Goal: Task Accomplishment & Management: Use online tool/utility

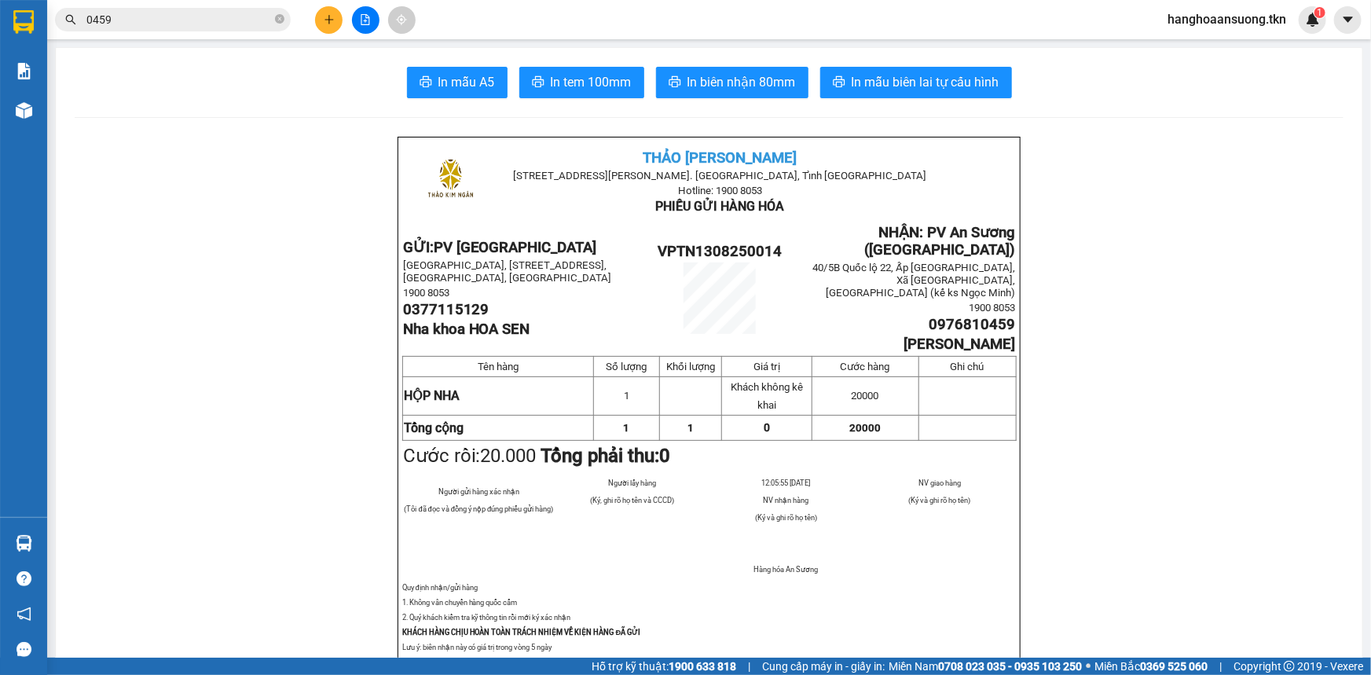
click at [290, 206] on section "Kết quả tìm kiếm ( 290 ) Bộ lọc Mã ĐH Trạng thái Món hàng Thu hộ Tổng cước Chưa…" at bounding box center [685, 337] width 1371 height 675
click at [169, 13] on input "0459" at bounding box center [178, 19] width 185 height 17
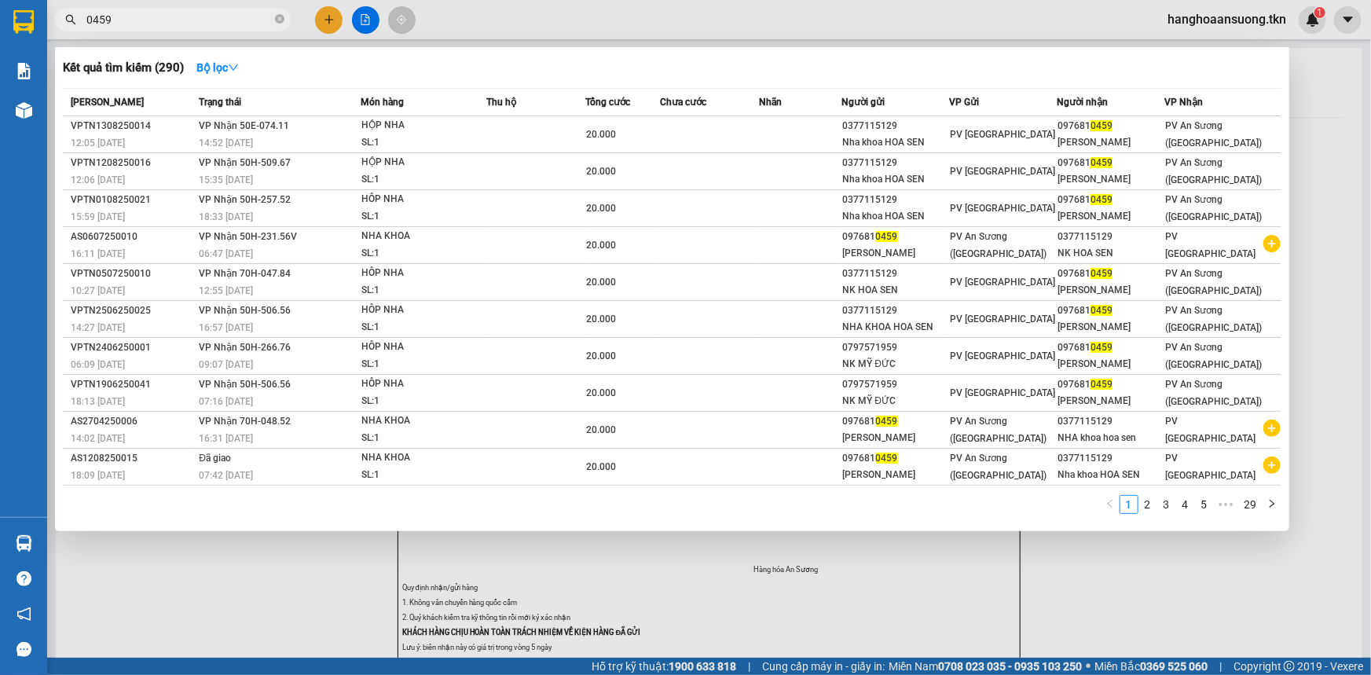
click at [169, 13] on input "0459" at bounding box center [178, 19] width 185 height 17
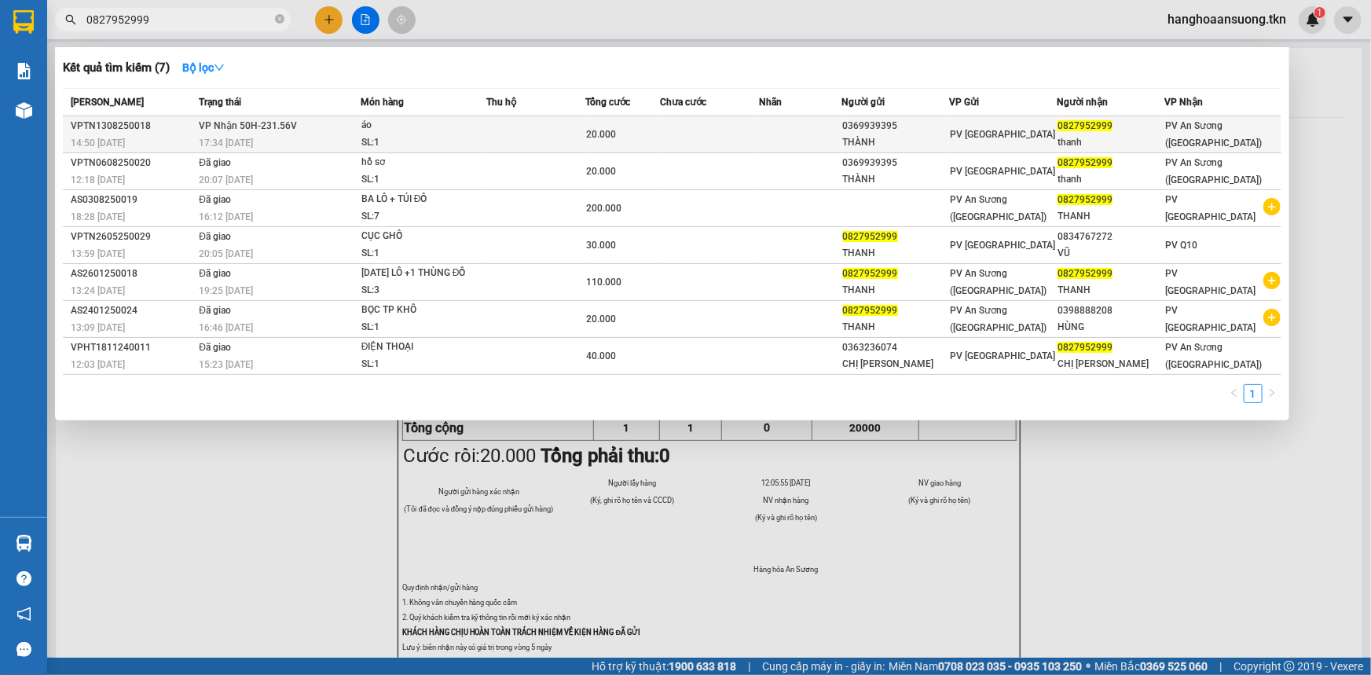
type input "0827952999"
click at [343, 145] on div "17:34 [DATE]" at bounding box center [279, 142] width 161 height 17
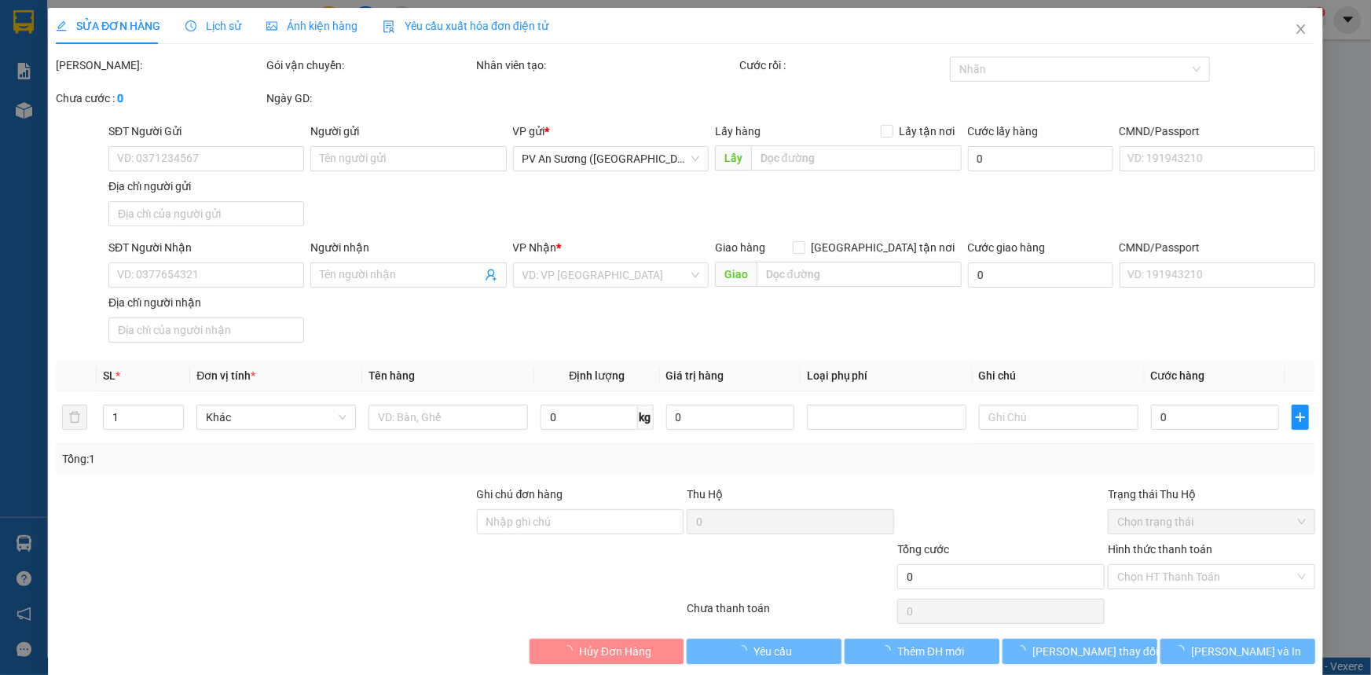
type input "0369939395"
type input "THÀNH"
type input "0827952999"
type input "thanh"
type input "20.000"
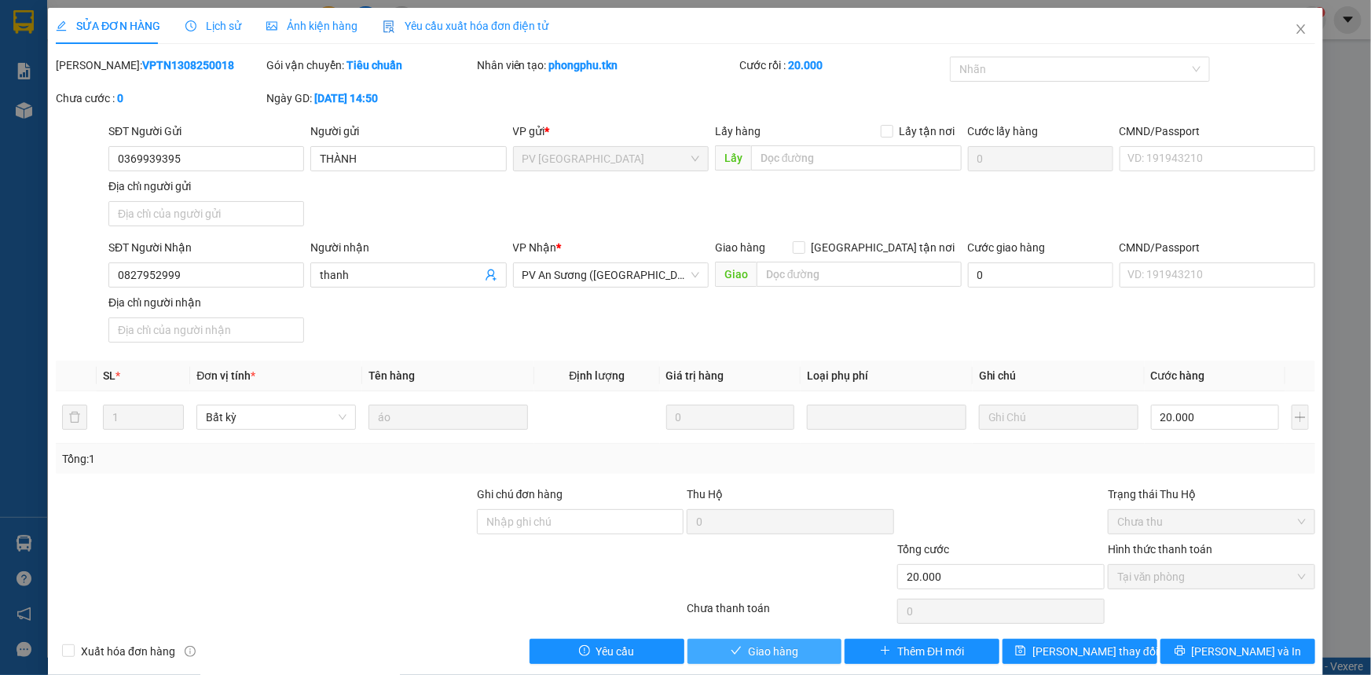
click at [740, 644] on button "Giao hàng" at bounding box center [765, 651] width 155 height 25
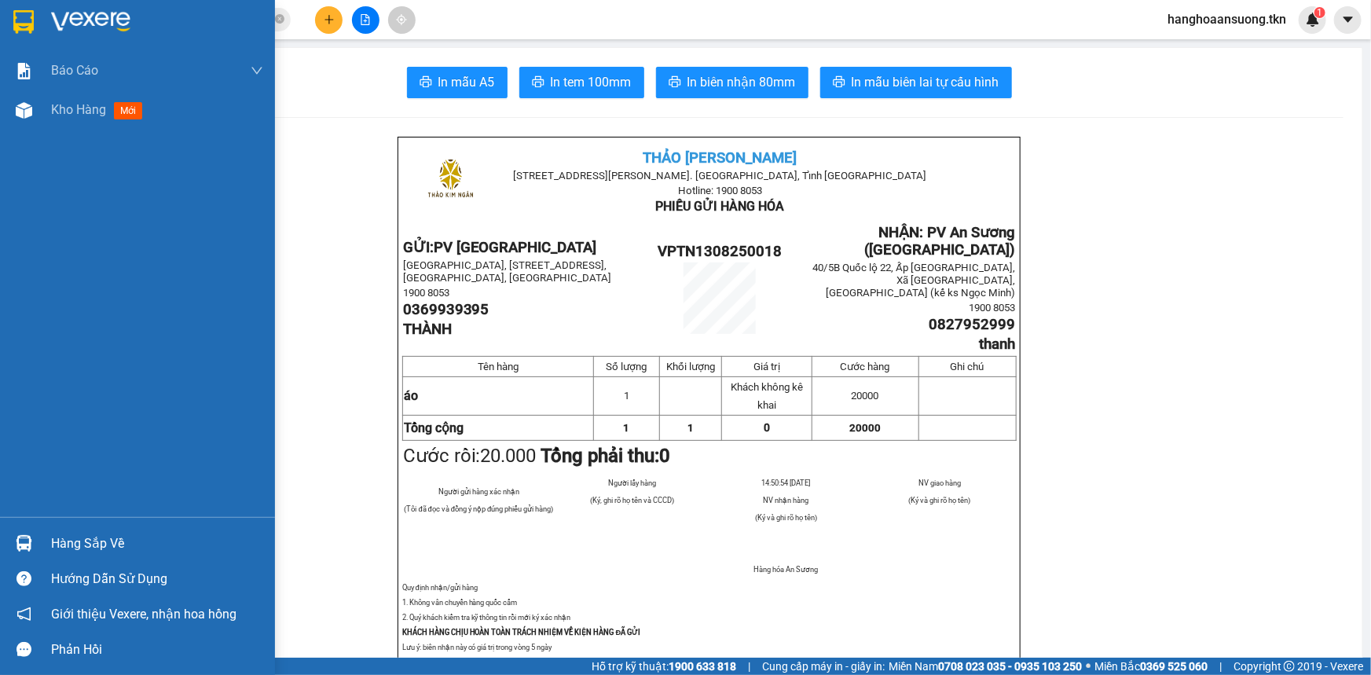
click at [47, 534] on div "Hàng sắp về" at bounding box center [137, 543] width 275 height 35
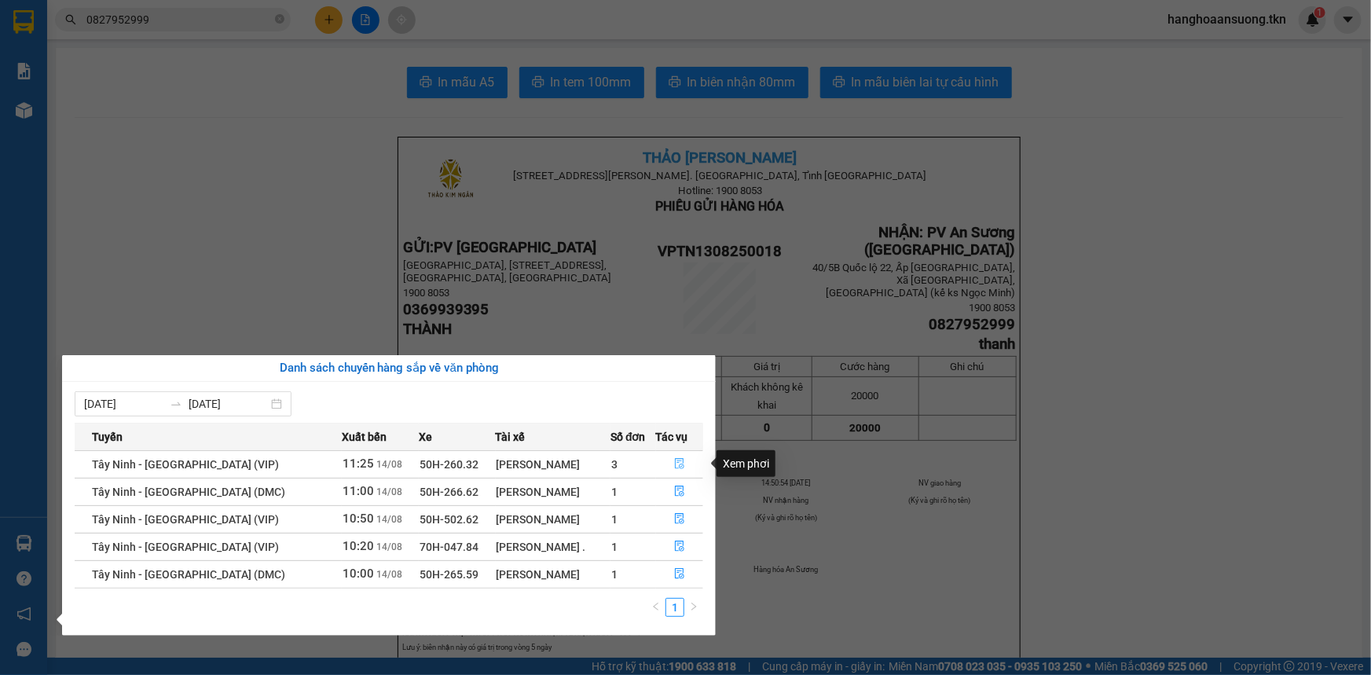
click at [675, 458] on icon "file-done" at bounding box center [679, 463] width 9 height 11
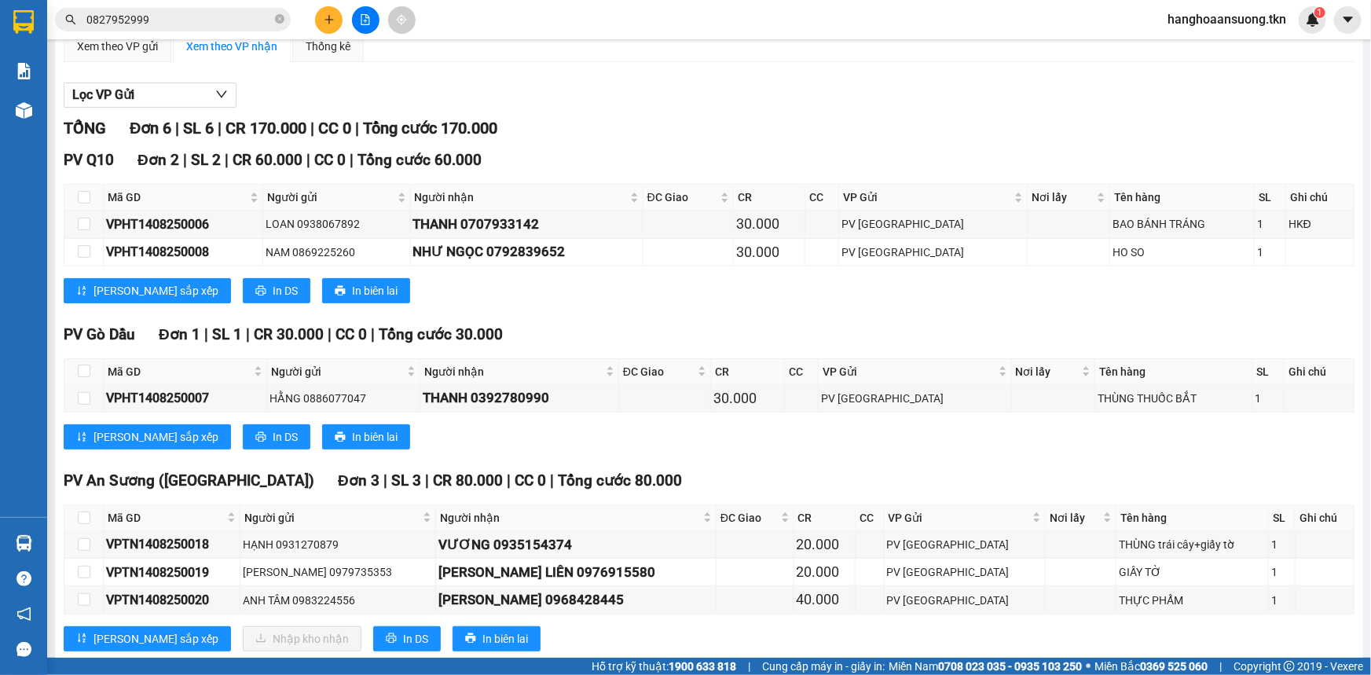
scroll to position [142, 0]
